Goal: Information Seeking & Learning: Learn about a topic

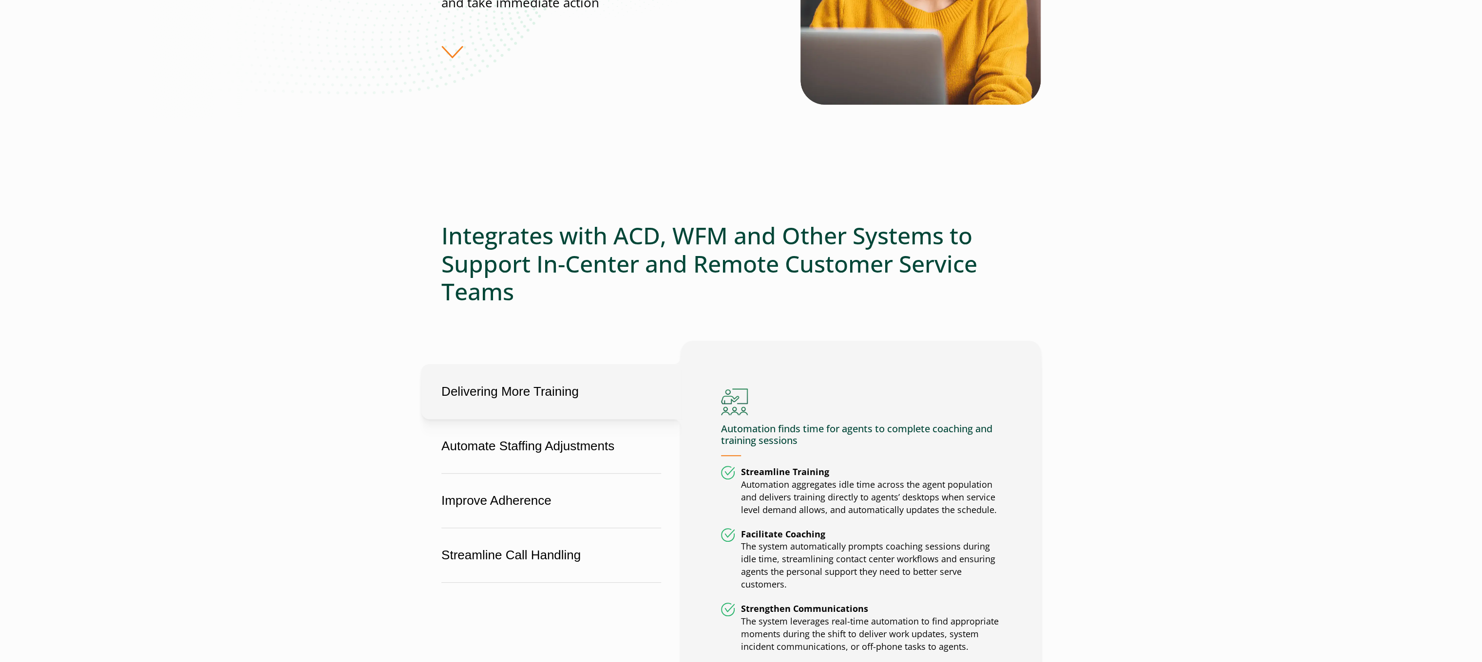
scroll to position [390, 0]
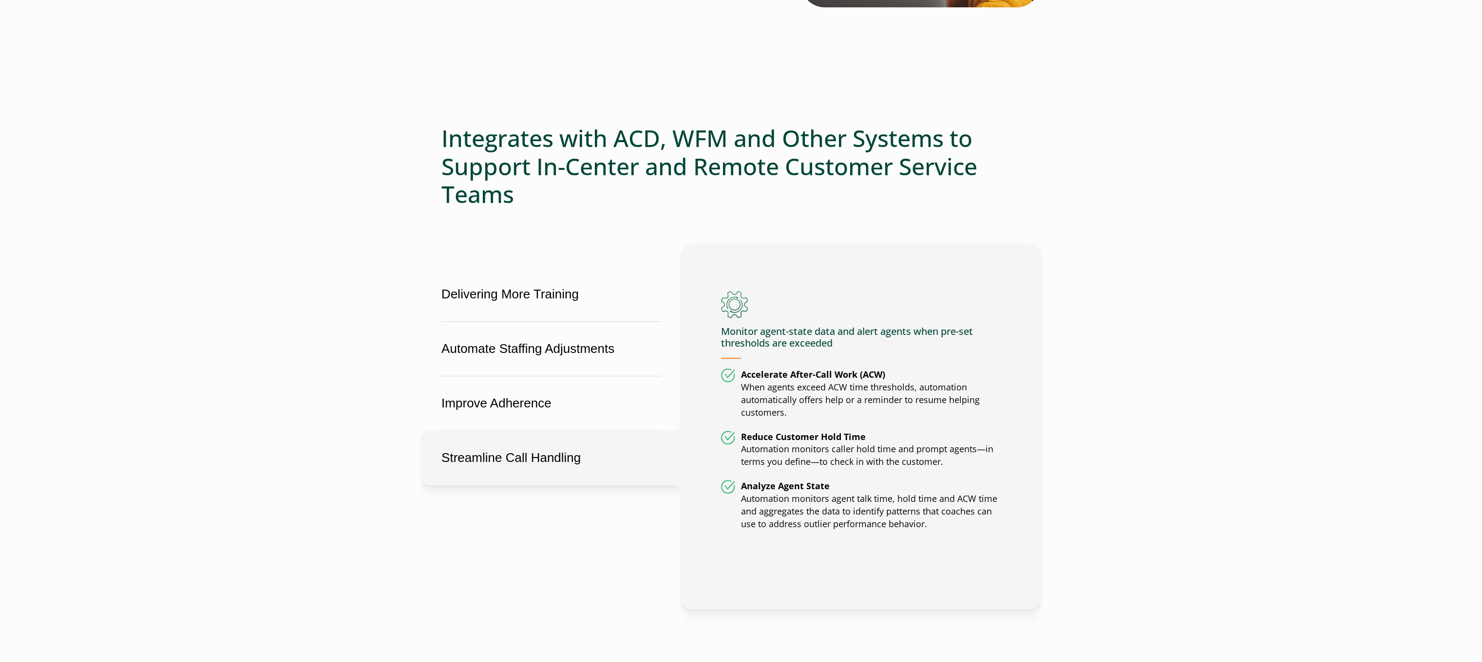
click at [544, 446] on button "Streamline Call Handling" at bounding box center [551, 458] width 260 height 55
click at [801, 339] on h4 "Monitor agent-state data and alert agents when pre-set thresholds are exceeded" at bounding box center [861, 342] width 280 height 33
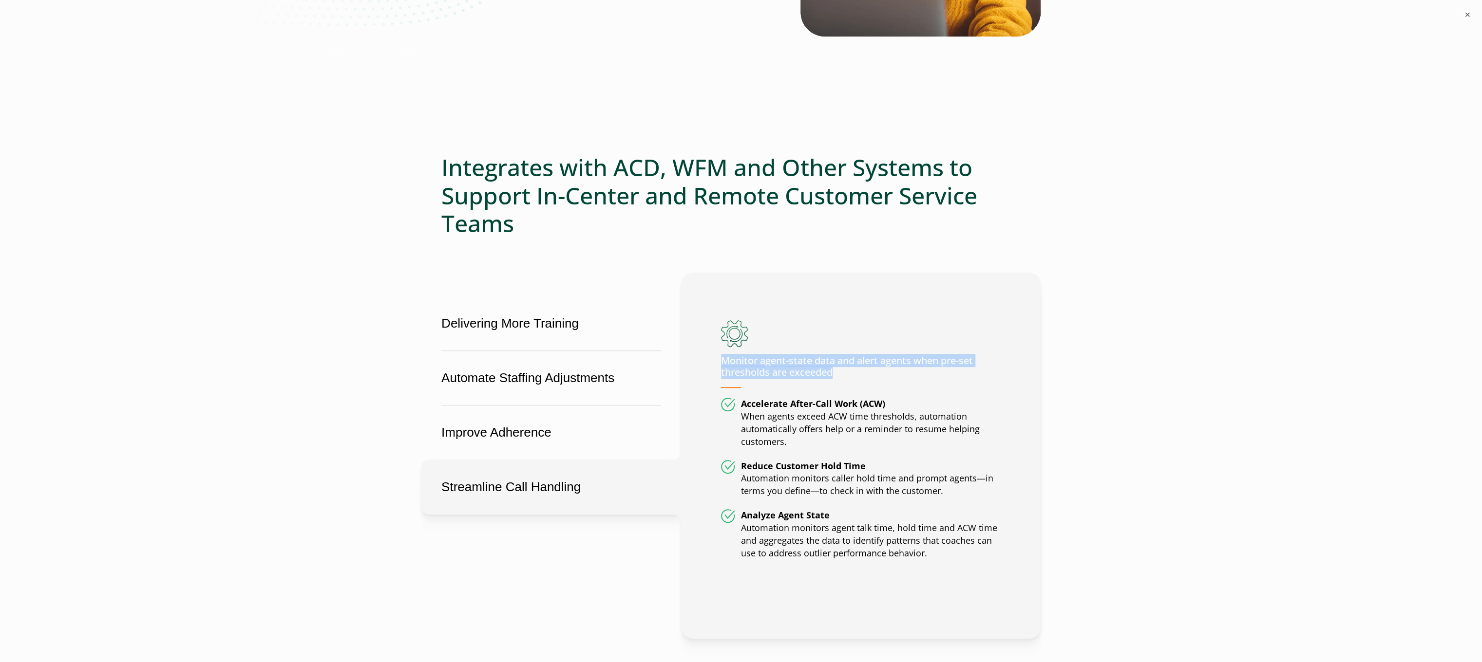
copy h4 "Monitor agent-state data and alert agents when pre-set thresholds are exceeded"
click at [882, 416] on li "Accelerate After-Call Work (ACW) When agents exceed ACW time thresholds, automa…" at bounding box center [861, 423] width 280 height 51
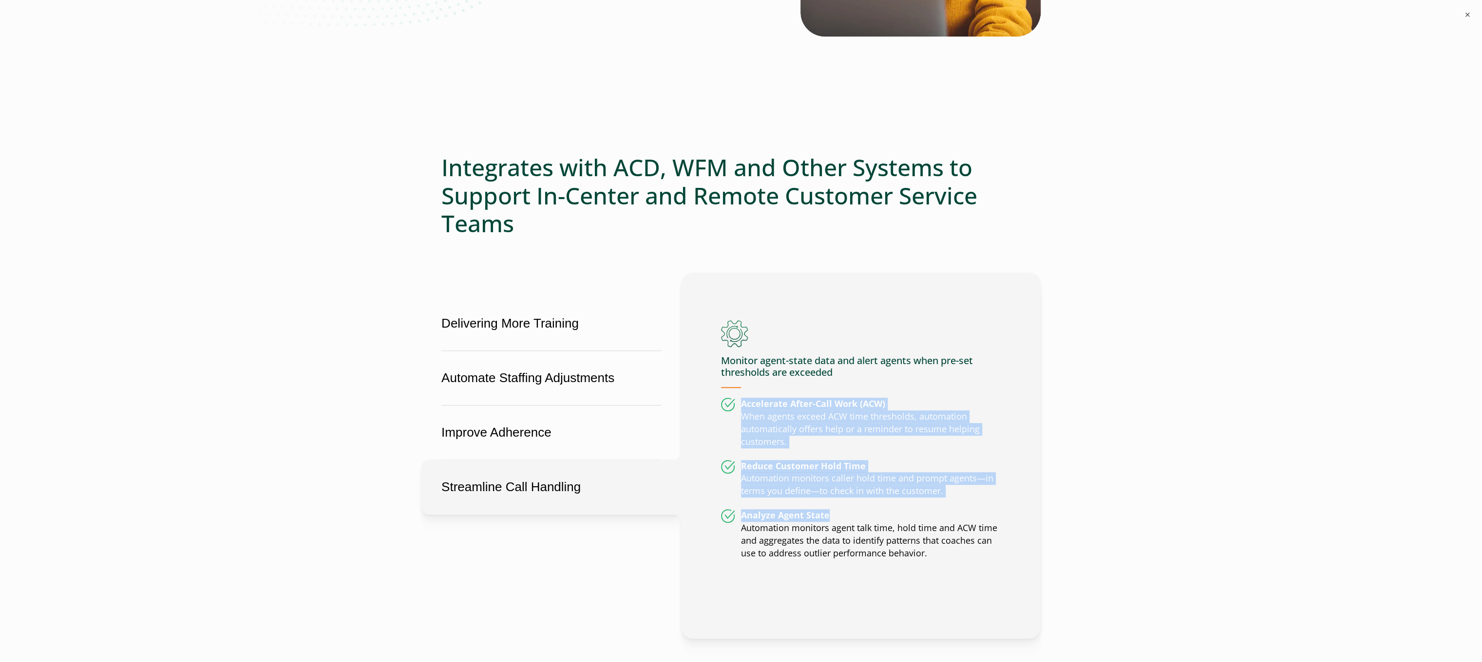
drag, startPoint x: 742, startPoint y: 400, endPoint x: 865, endPoint y: 510, distance: 164.6
click at [865, 510] on ul "Accelerate After-Call Work (ACW) When agents exceed ACW time thresholds, automa…" at bounding box center [861, 479] width 280 height 162
copy ul "Accelerate After-Call Work (ACW) When agents exceed ACW time thresholds, automa…"
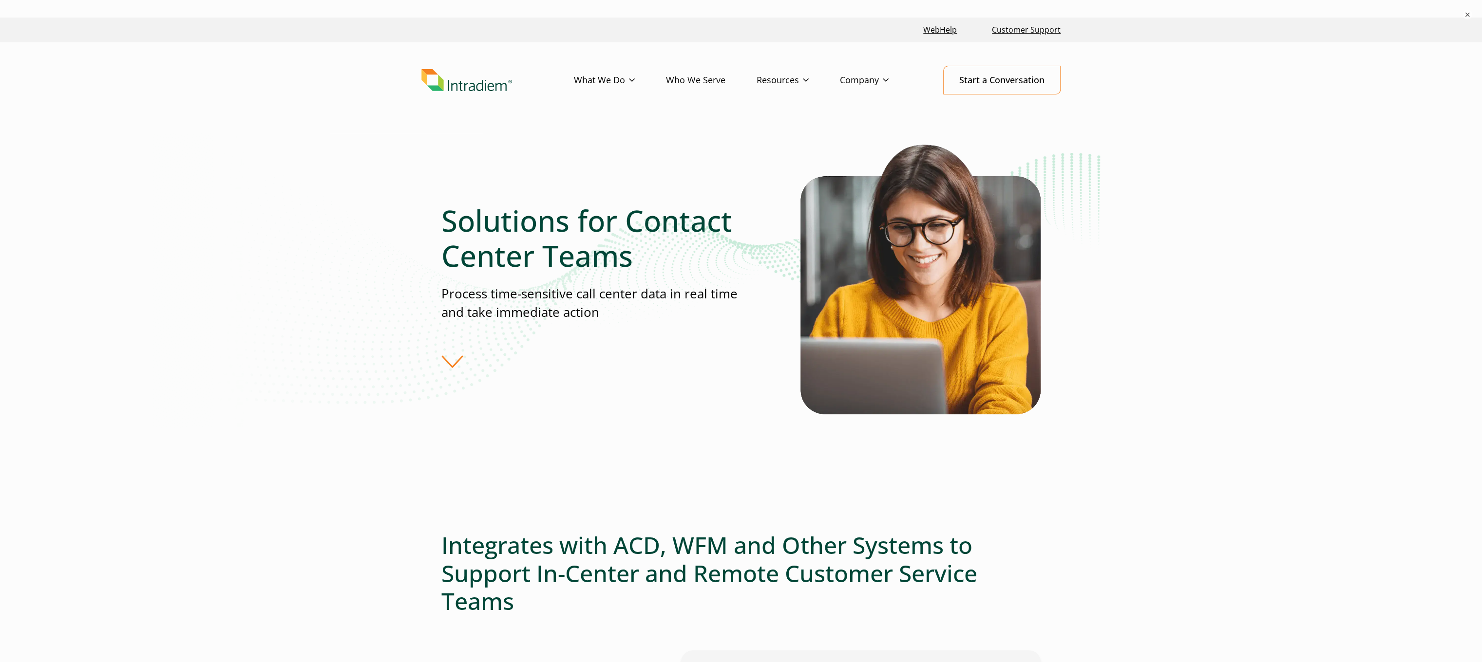
scroll to position [0, 0]
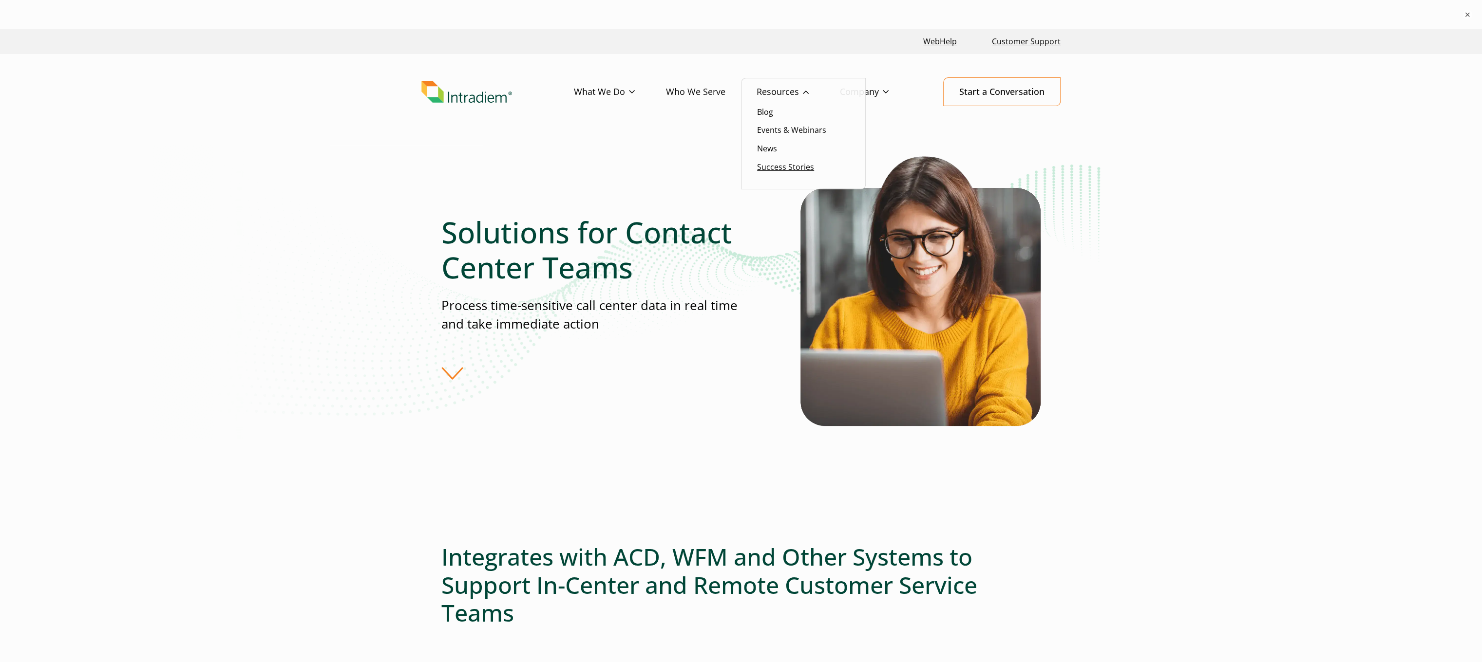
click at [774, 165] on link "Success Stories" at bounding box center [785, 167] width 57 height 11
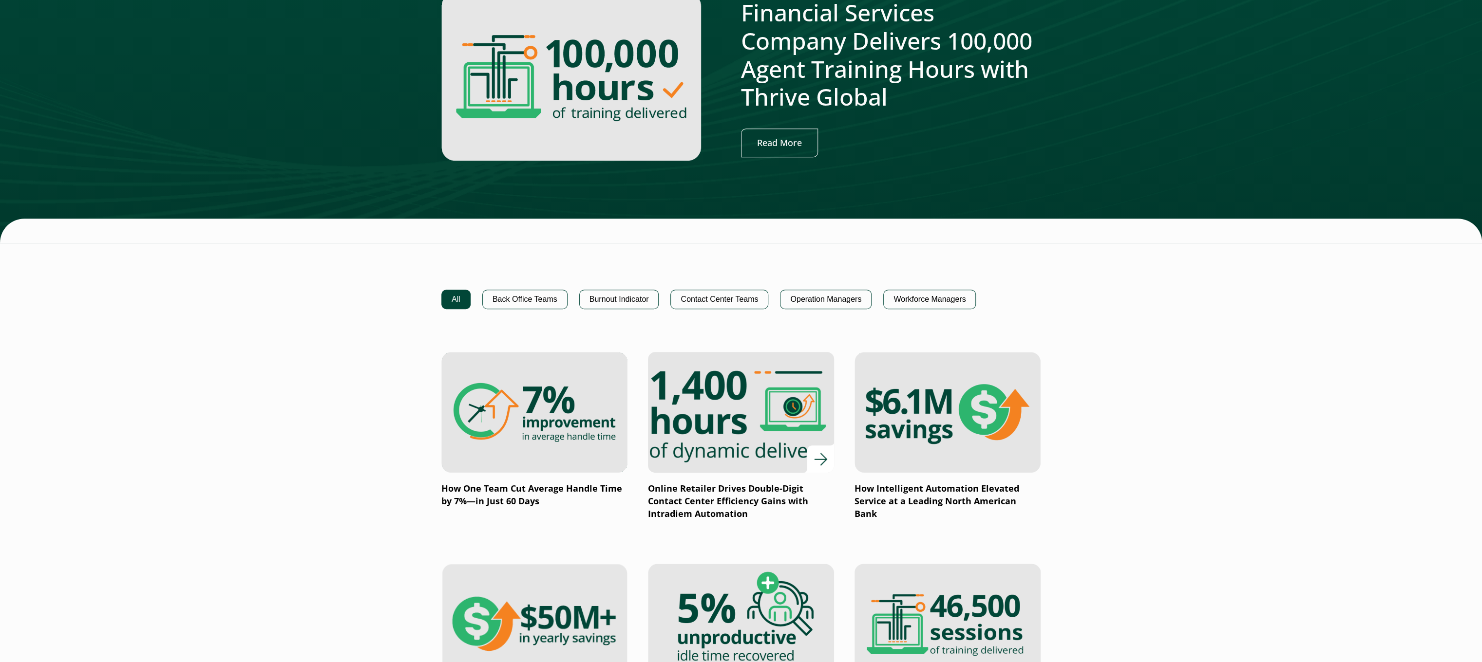
scroll to position [487, 0]
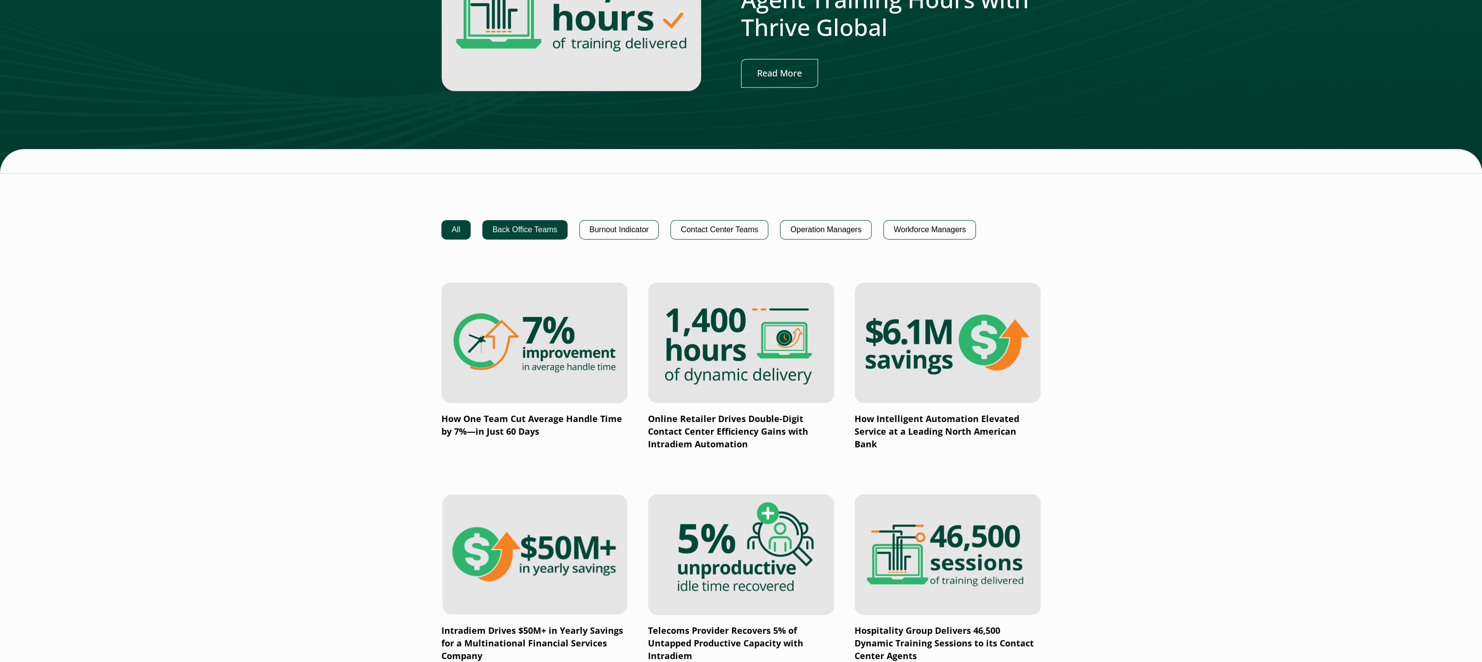
click at [555, 227] on button "Back Office Teams" at bounding box center [524, 229] width 85 height 19
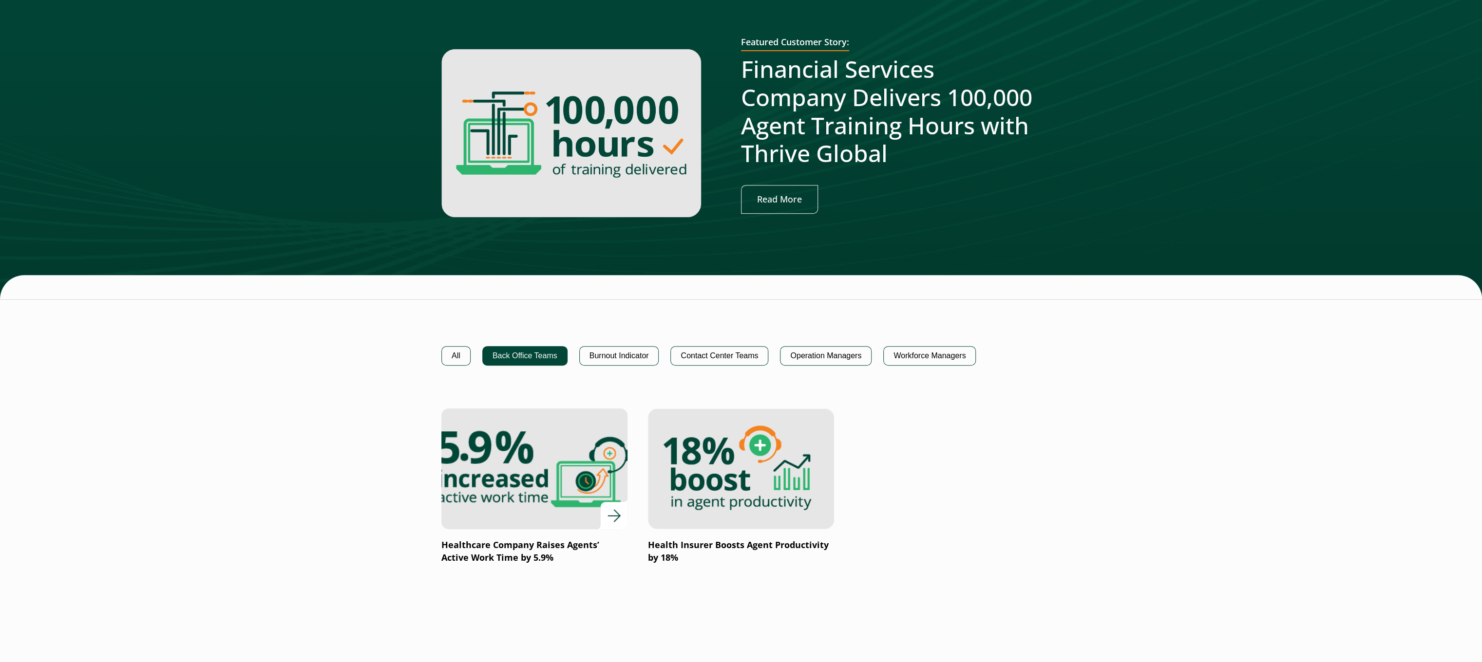
click at [555, 397] on img at bounding box center [534, 469] width 223 height 145
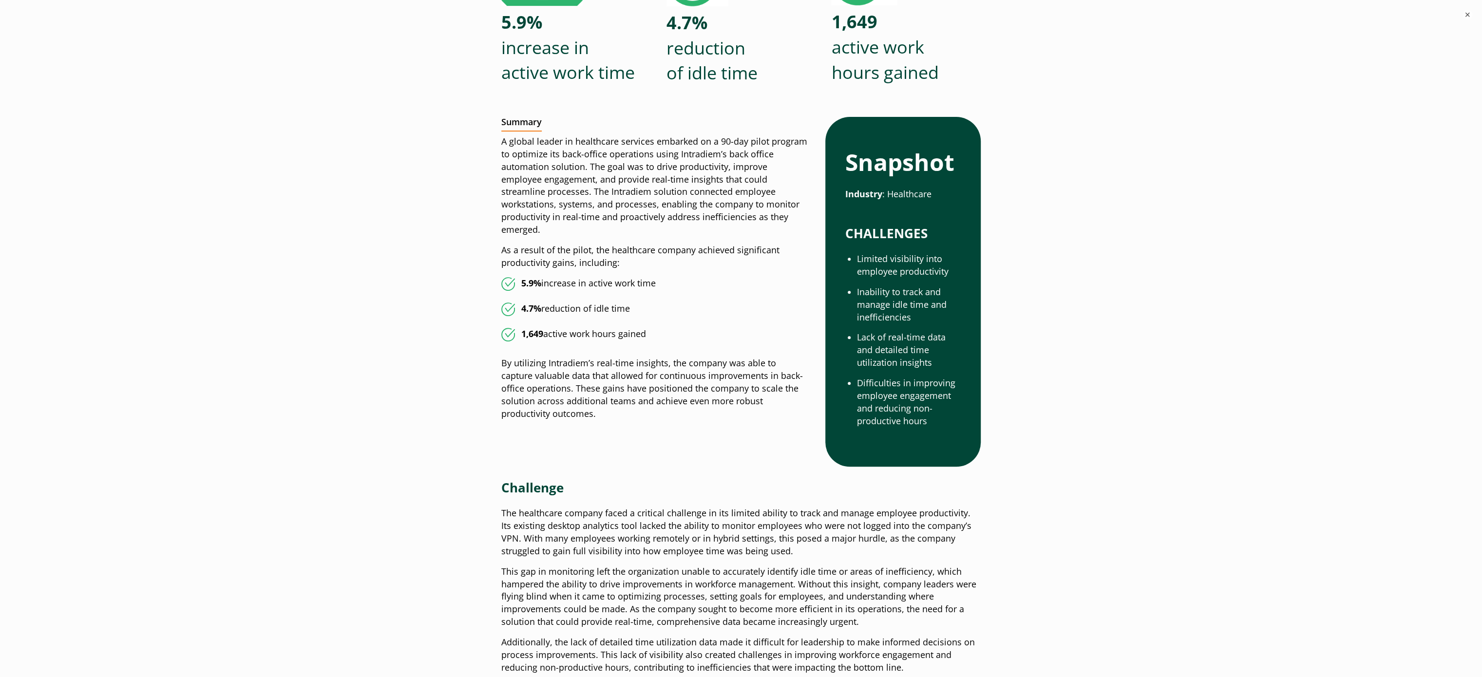
scroll to position [97, 0]
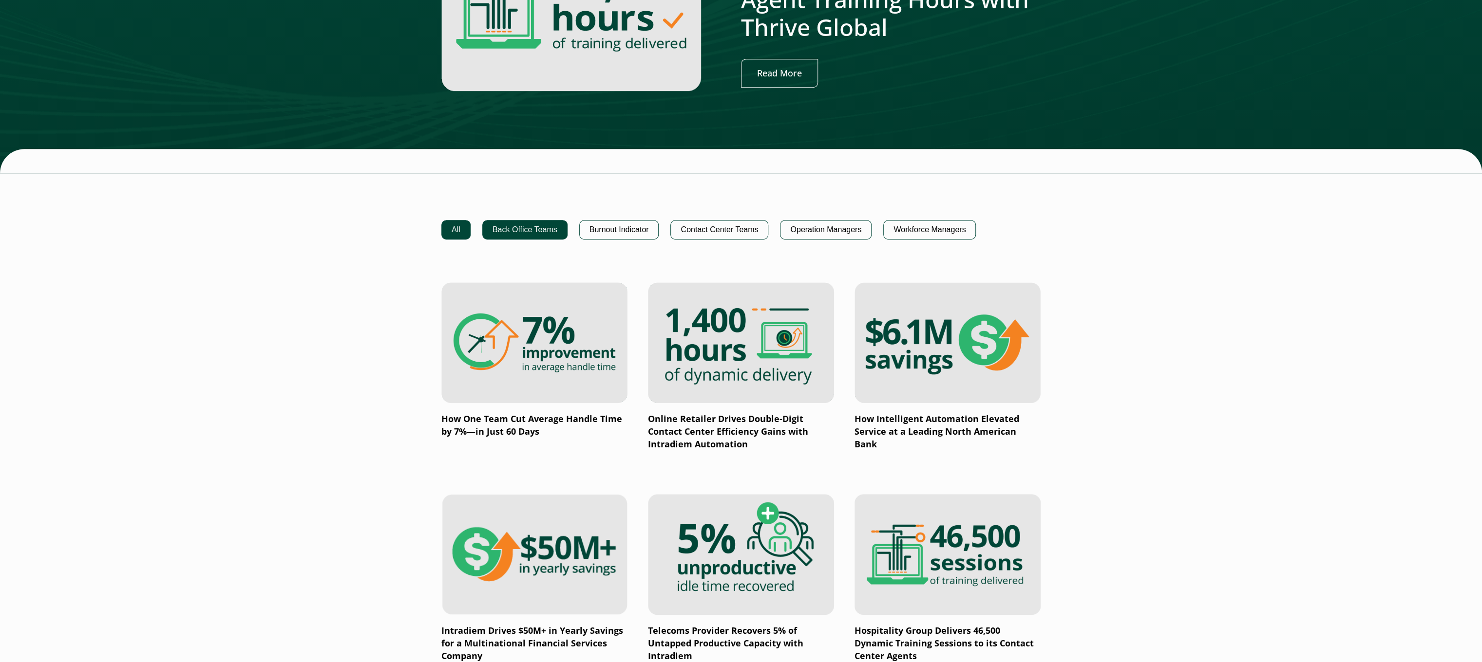
click at [546, 225] on button "Back Office Teams" at bounding box center [524, 229] width 85 height 19
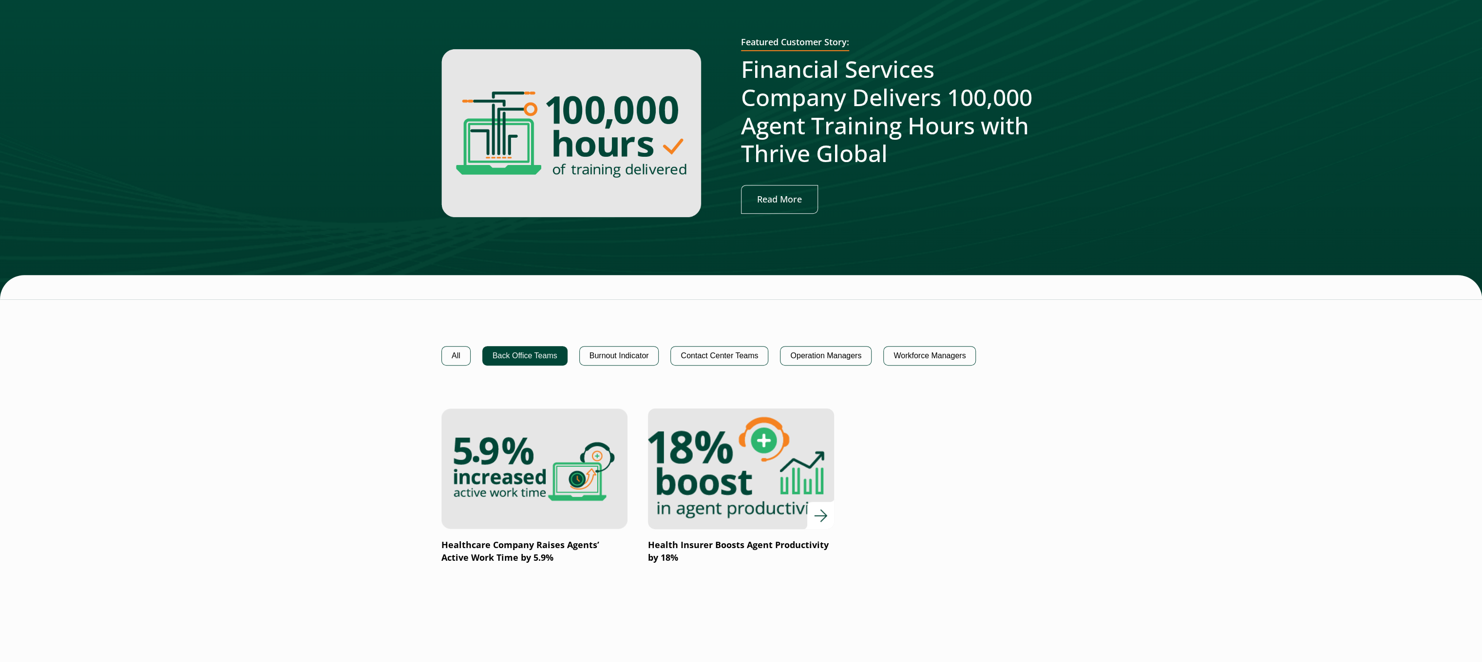
click at [731, 397] on img at bounding box center [740, 469] width 223 height 145
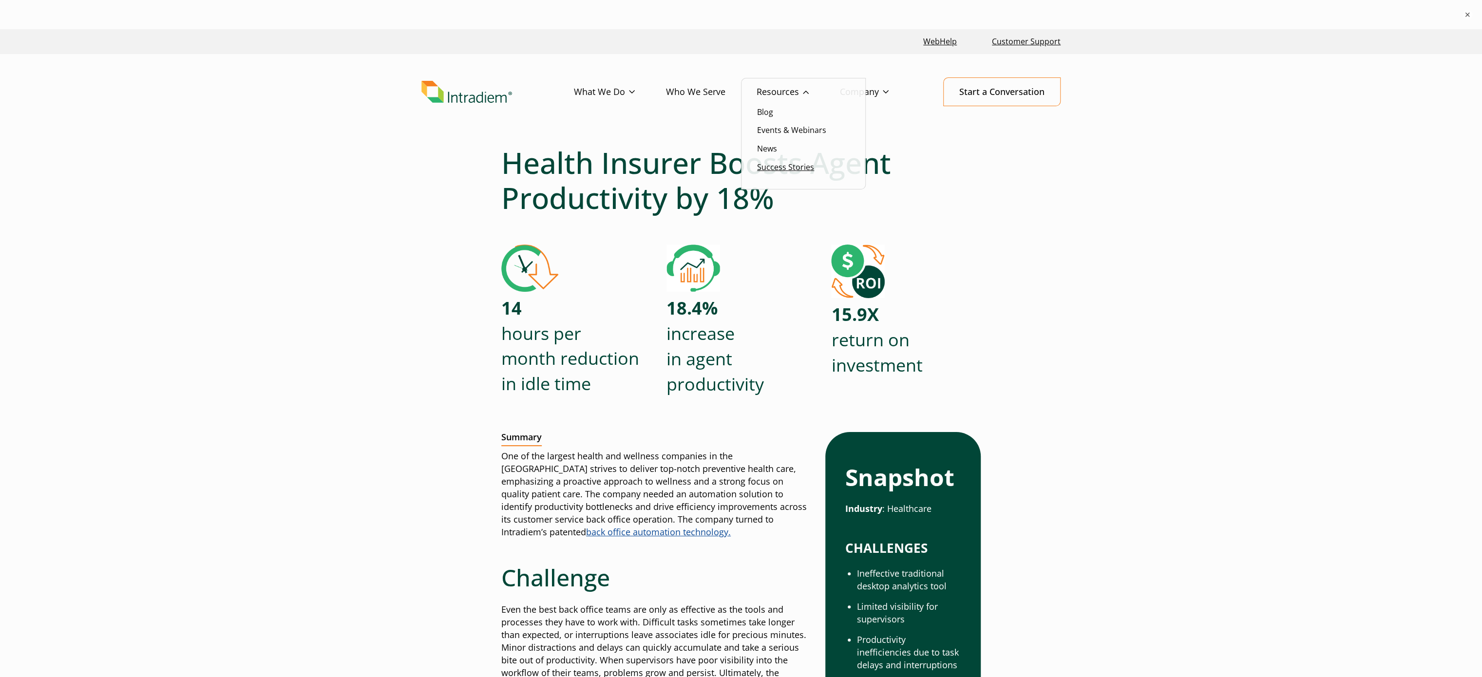
click at [775, 170] on link "Success Stories" at bounding box center [785, 167] width 57 height 11
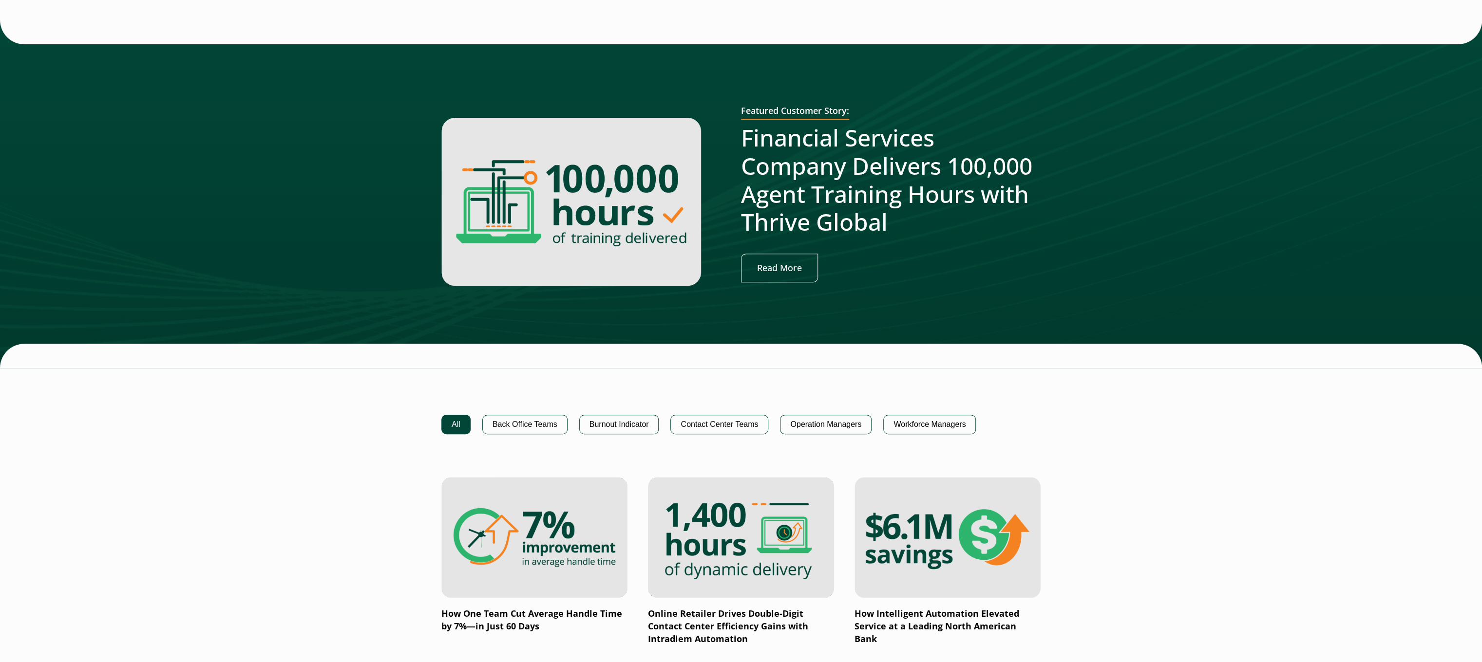
scroll to position [390, 0]
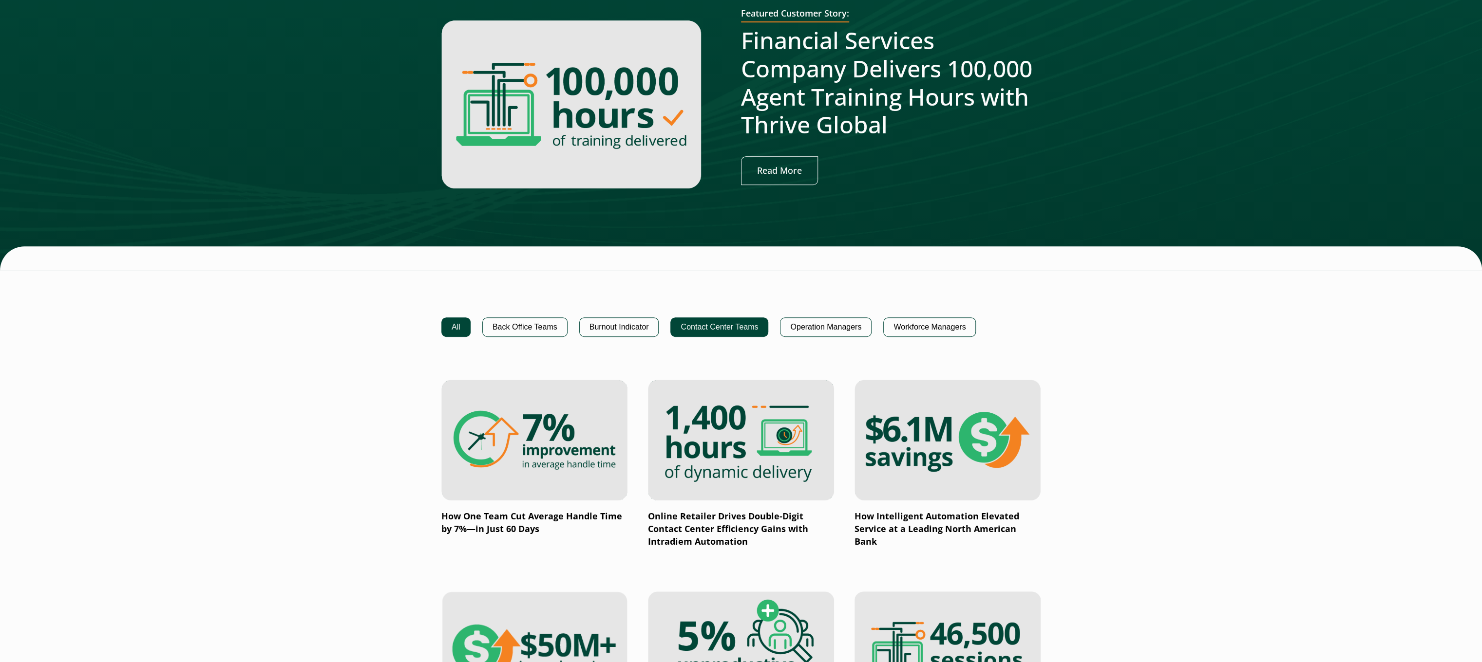
click at [730, 326] on button "Contact Center Teams" at bounding box center [719, 327] width 98 height 19
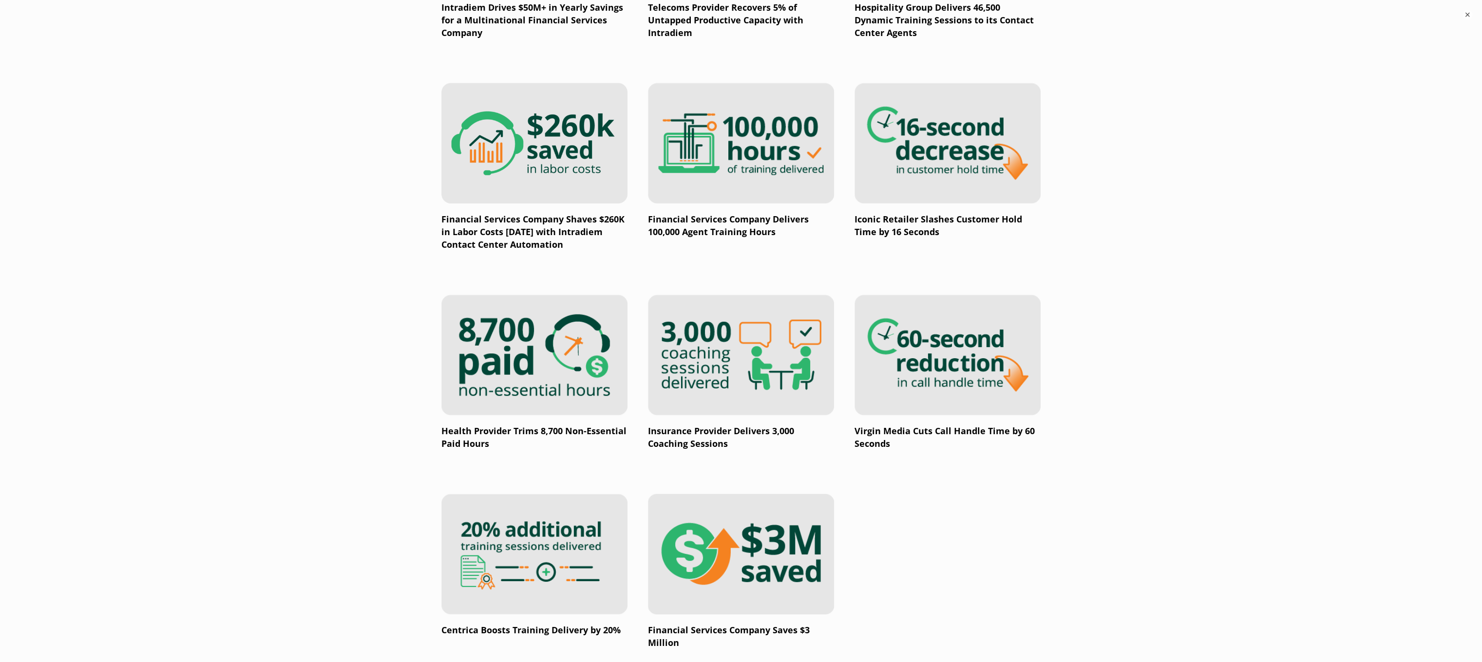
scroll to position [1237, 0]
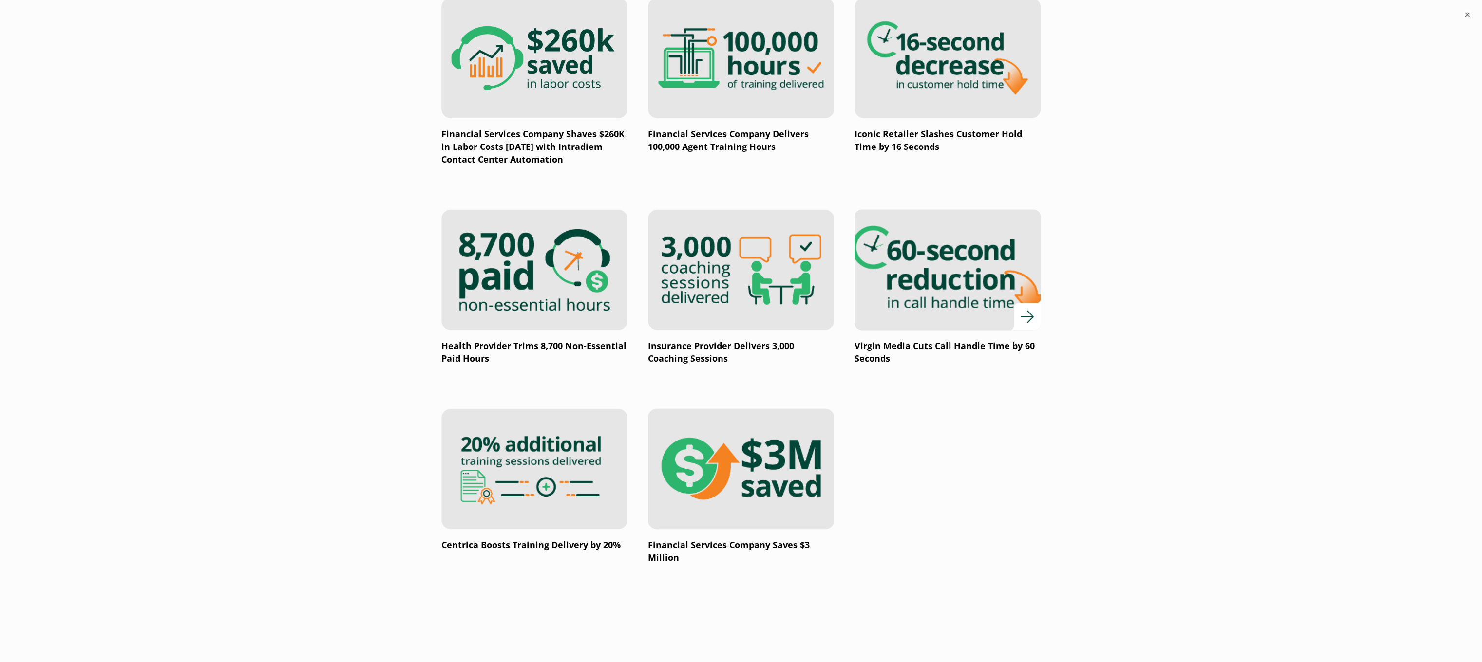
click at [964, 247] on img at bounding box center [947, 269] width 223 height 145
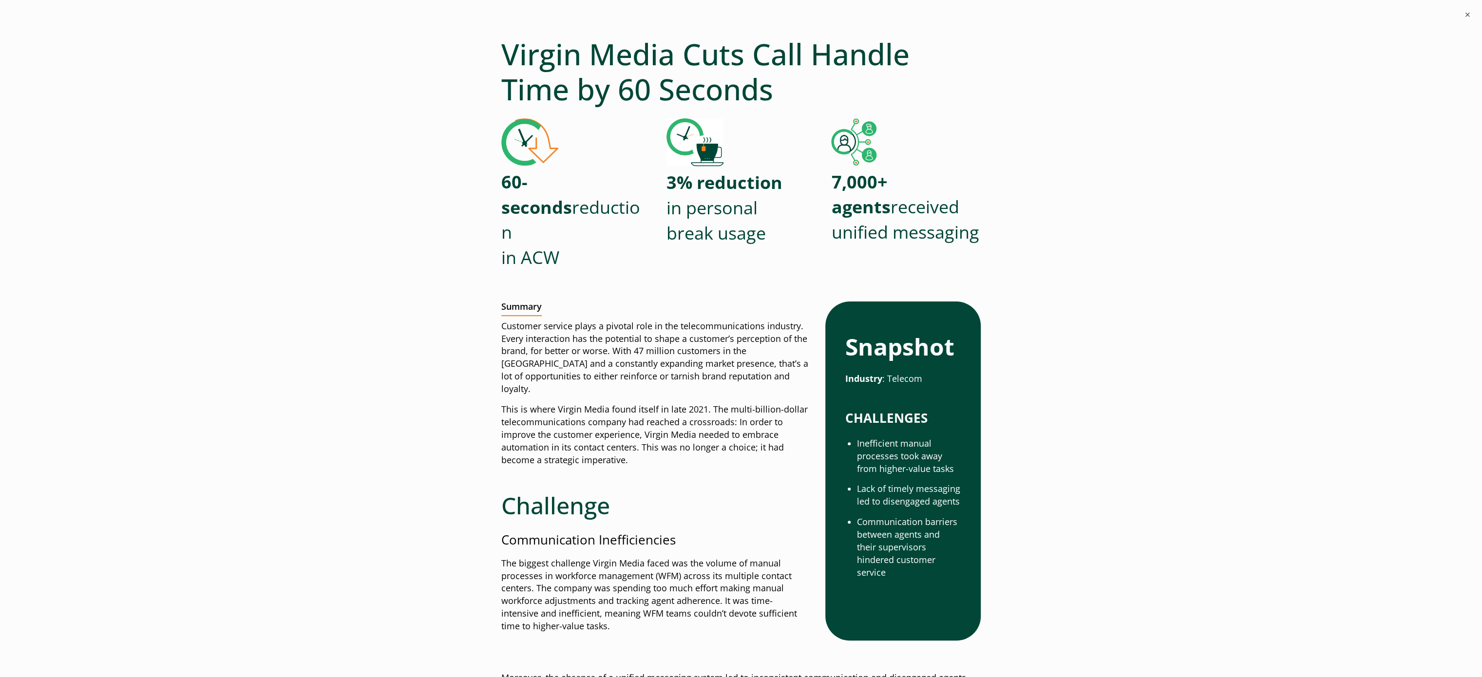
scroll to position [97, 0]
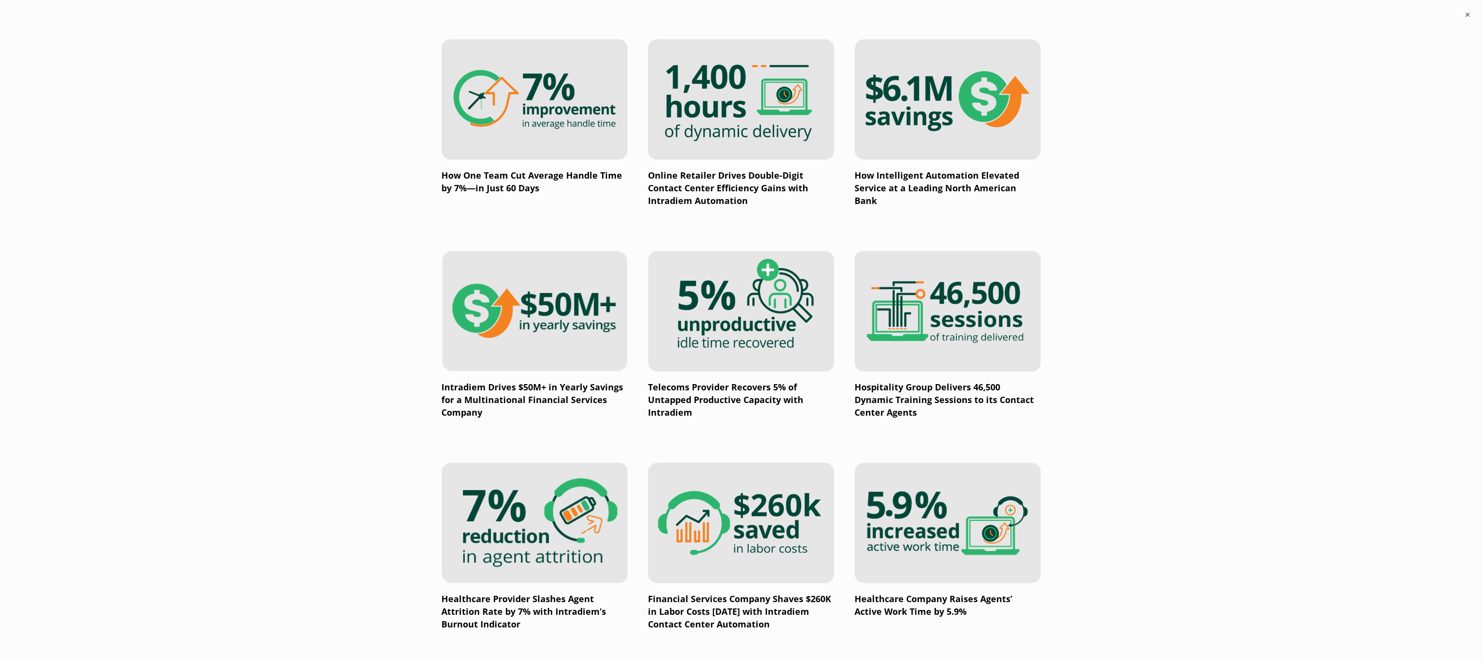
scroll to position [750, 0]
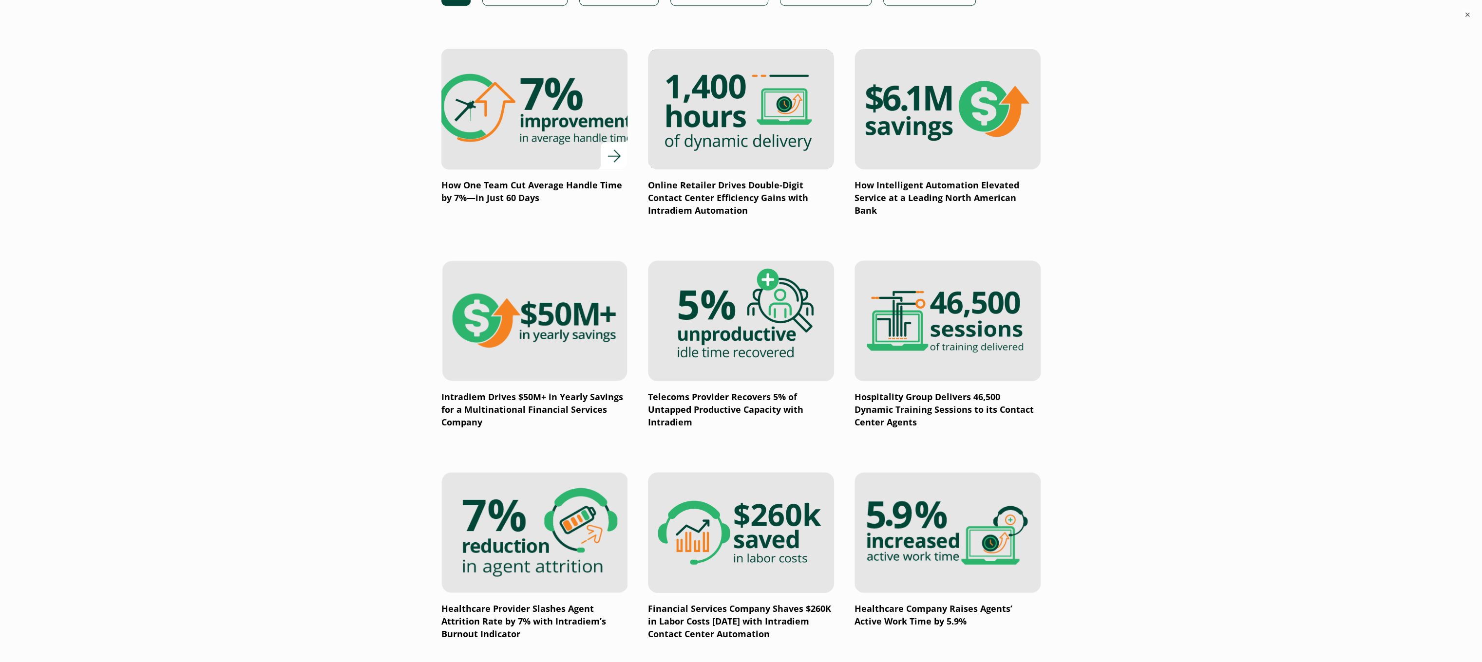
click at [481, 172] on link "How One Team Cut Average Handle Time by 7%—in Just 60 Days" at bounding box center [534, 127] width 186 height 156
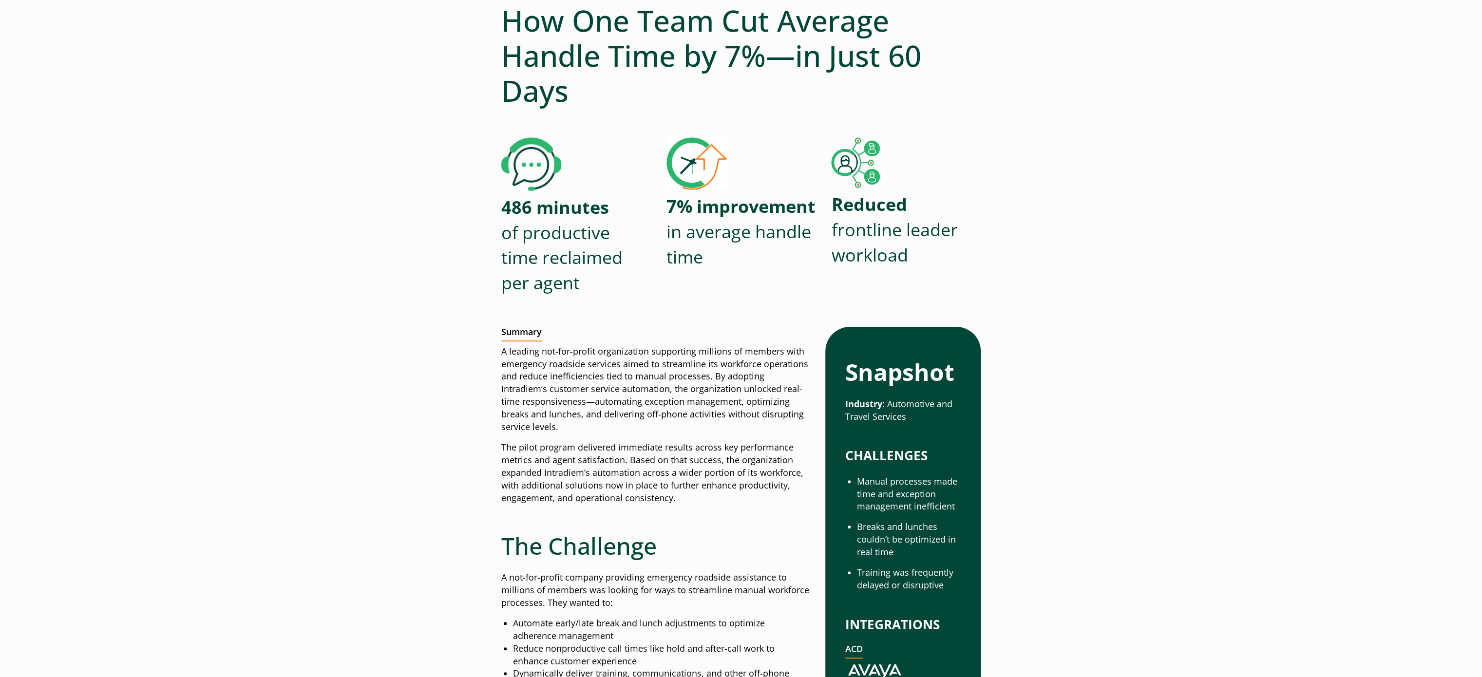
scroll to position [97, 0]
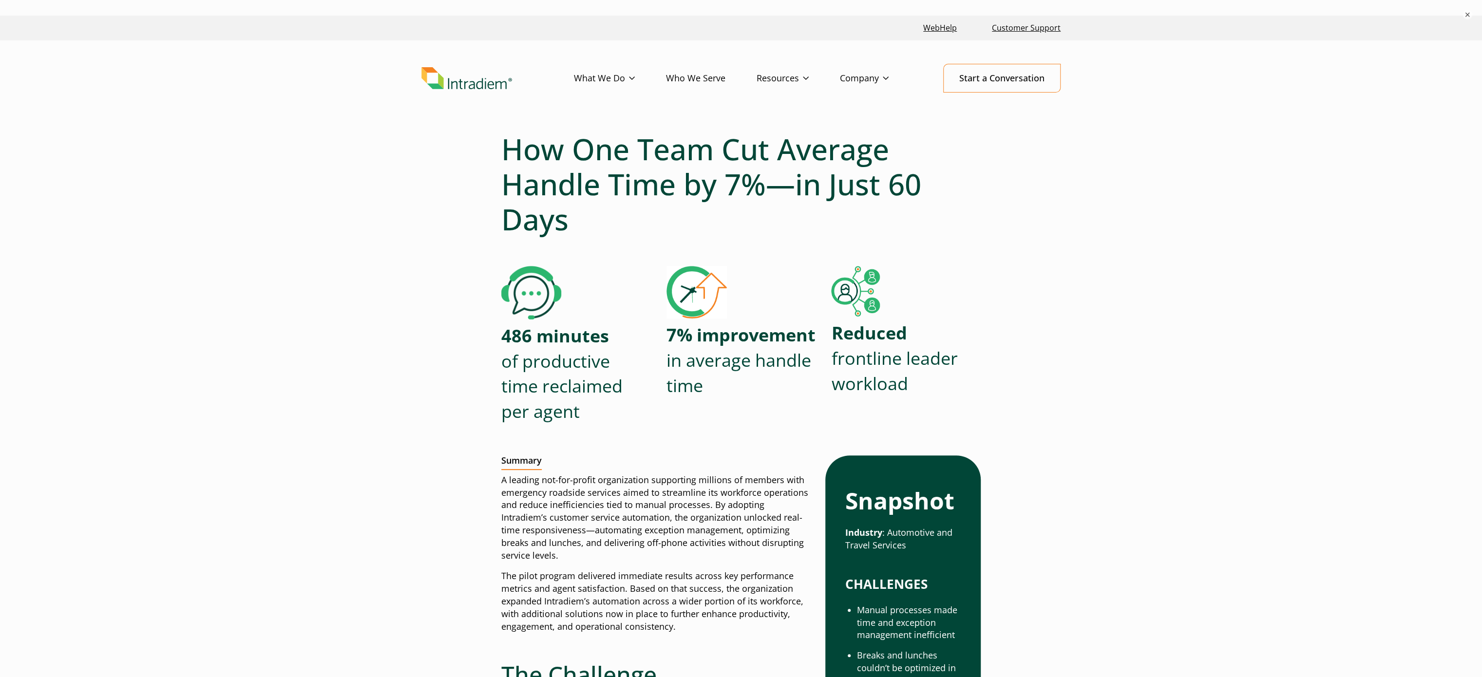
scroll to position [0, 0]
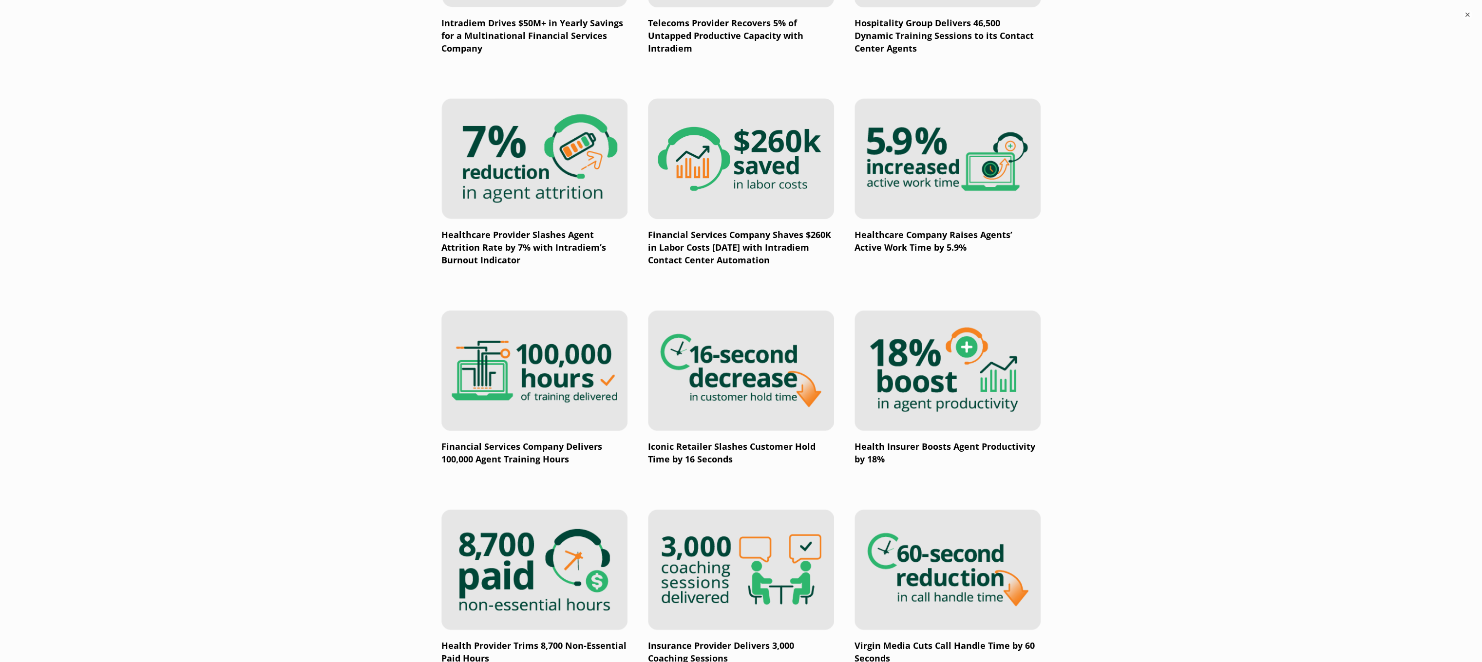
scroll to position [1140, 0]
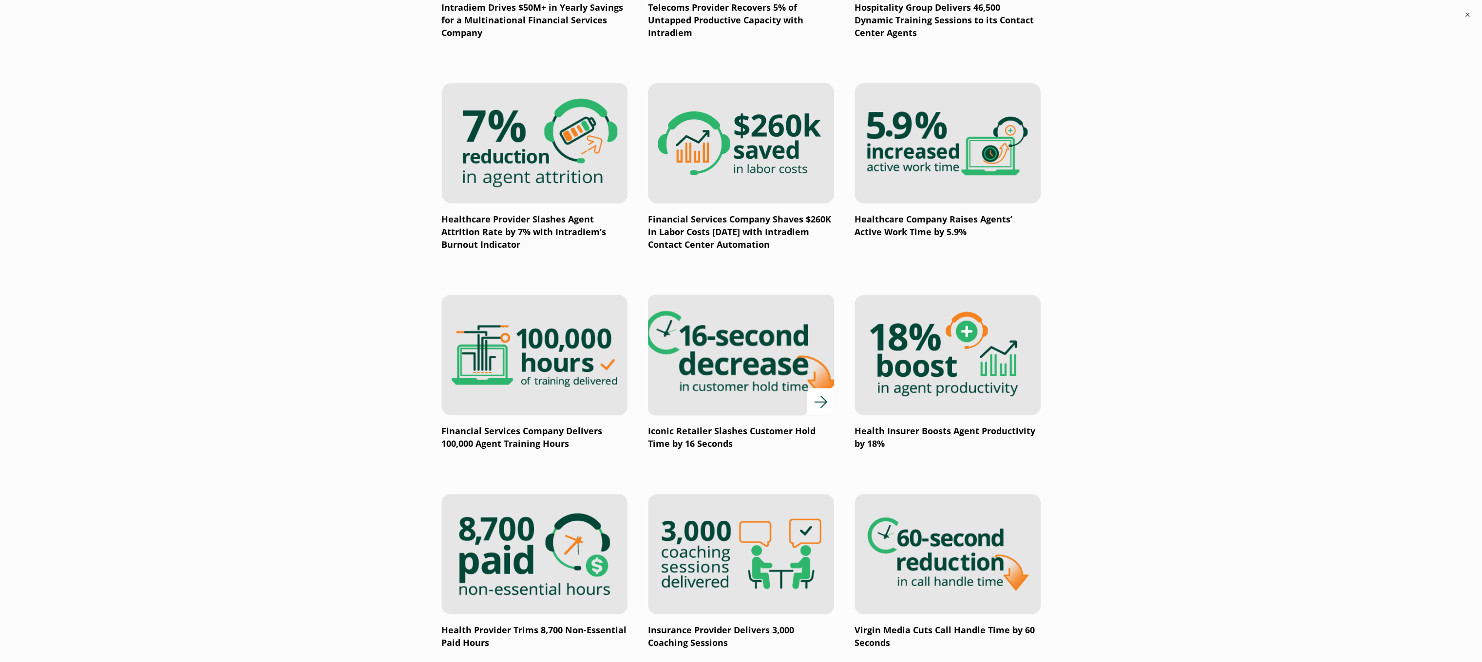
click at [779, 379] on img at bounding box center [740, 355] width 223 height 145
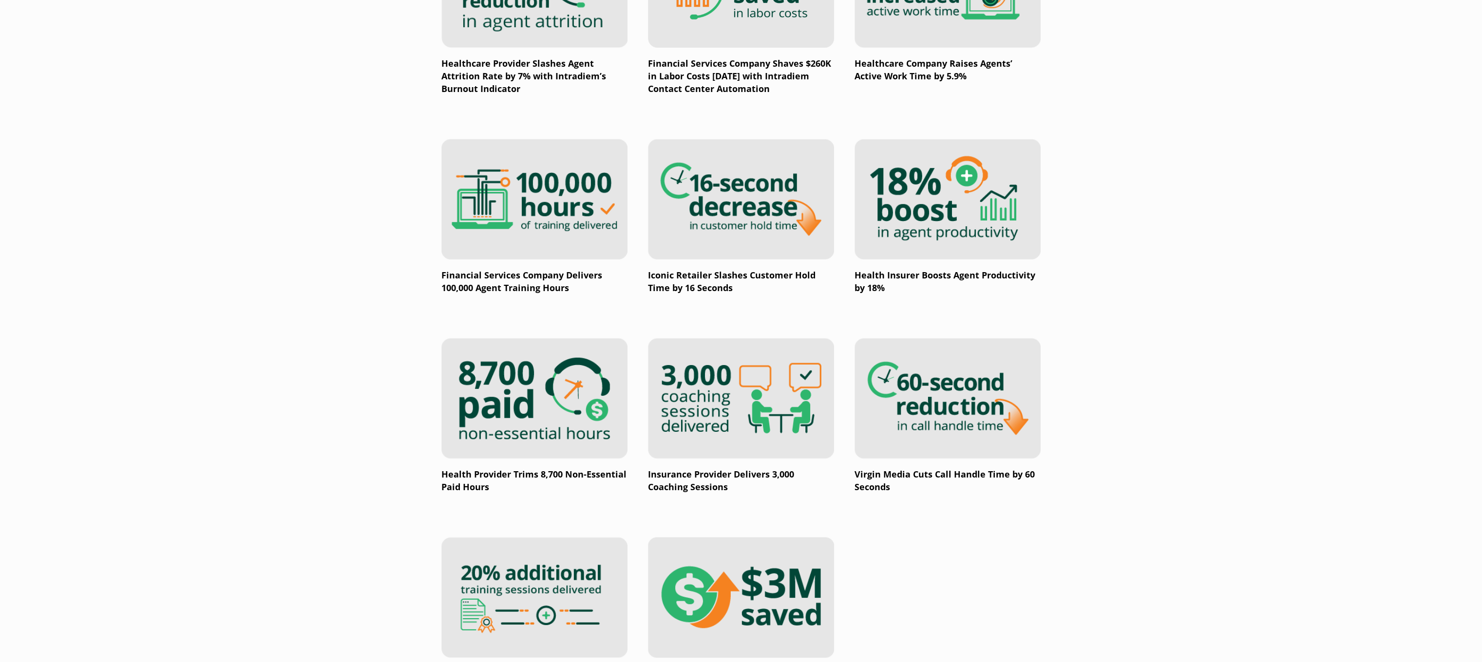
scroll to position [1335, 0]
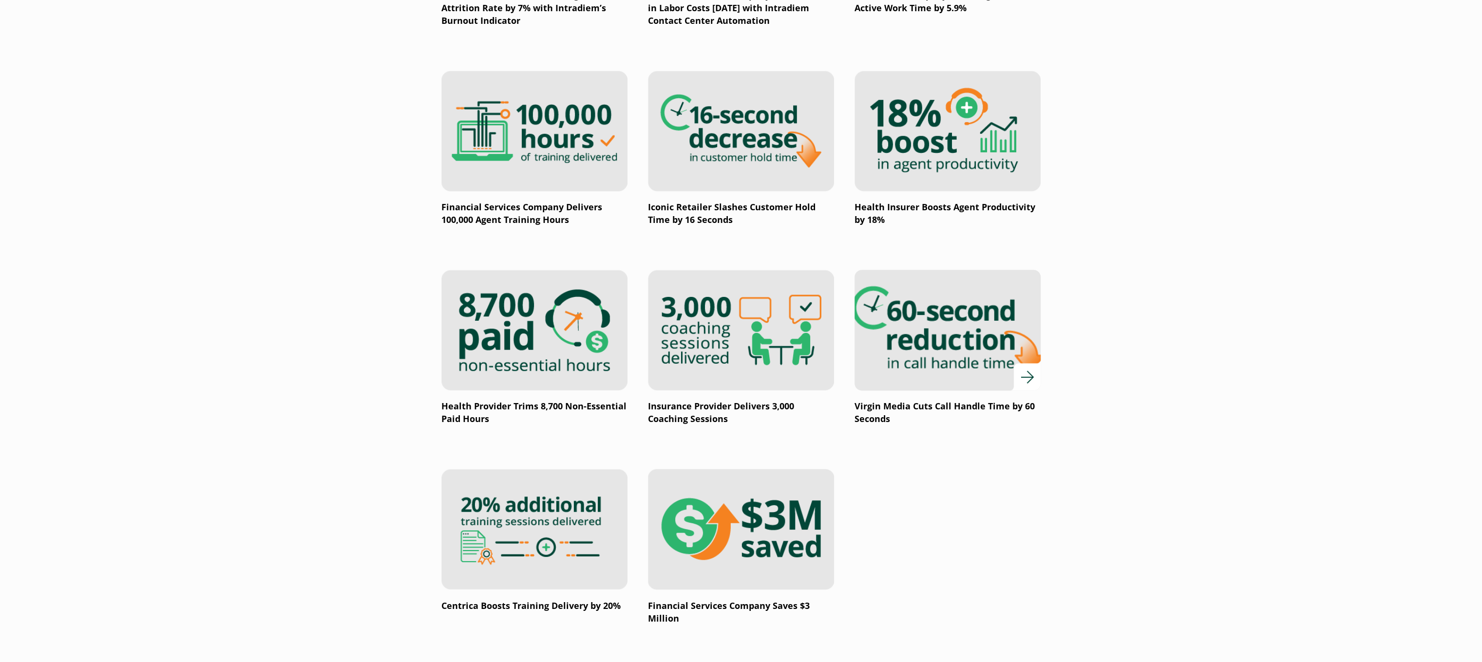
click at [980, 327] on img at bounding box center [947, 330] width 223 height 145
